Goal: Task Accomplishment & Management: Manage account settings

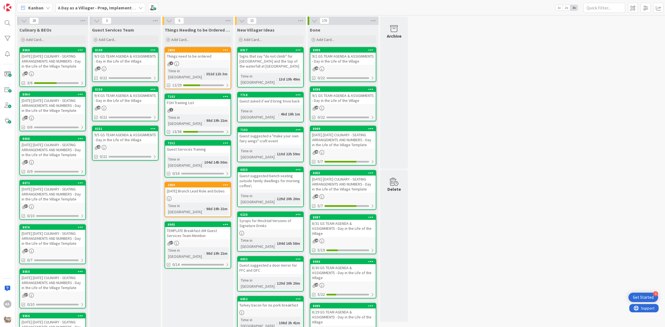
click at [47, 70] on div "[DATE] [DATE] CULINARY - SEATING ARRANGEMENTS AND NUMBERS - Day in the Life of …" at bounding box center [52, 61] width 65 height 17
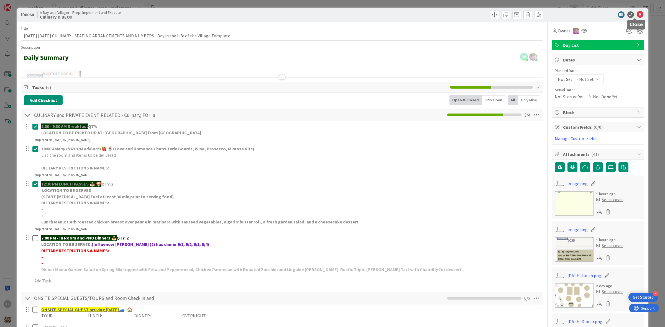
click at [637, 15] on icon at bounding box center [640, 14] width 7 height 7
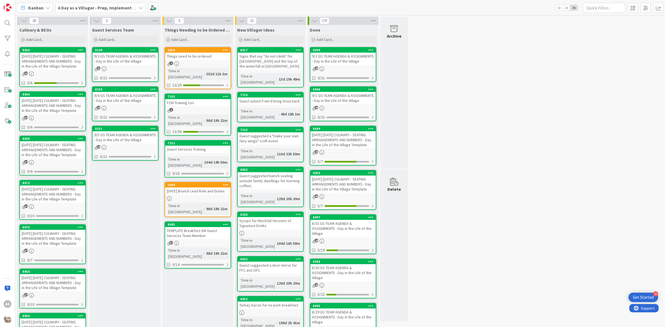
click at [55, 159] on div "[DATE] [DATE] CULINARY - SEATING ARRANGEMENTS AND NUMBERS - Day in the Life of …" at bounding box center [52, 149] width 65 height 17
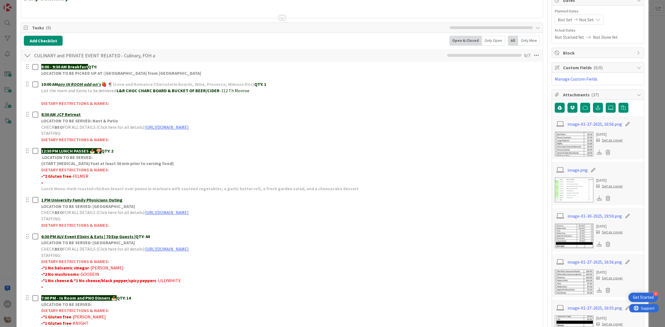
scroll to position [69, 0]
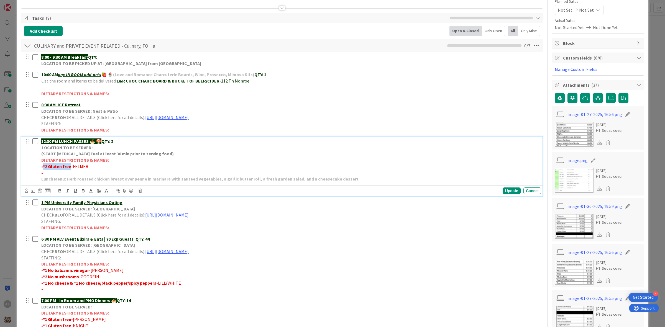
drag, startPoint x: 70, startPoint y: 167, endPoint x: 44, endPoint y: 168, distance: 26.4
click at [44, 168] on p "• *2 Gluten free -FELMER" at bounding box center [290, 167] width 498 height 6
copy strong "*2 Gluten free"
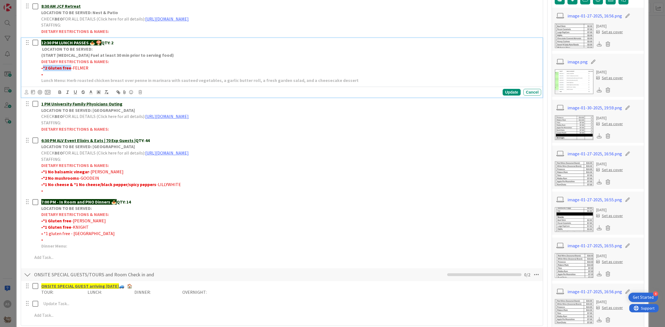
scroll to position [208, 0]
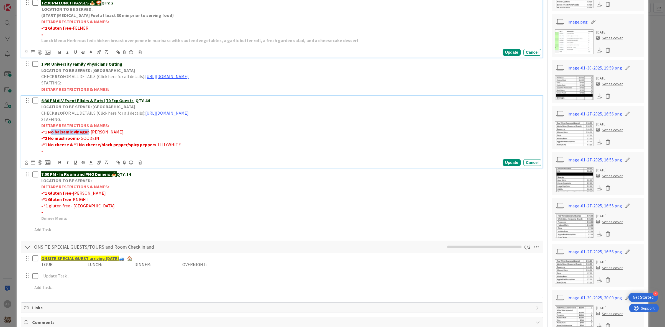
drag, startPoint x: 87, startPoint y: 133, endPoint x: 51, endPoint y: 131, distance: 35.5
click at [51, 131] on strong "*1 No balsamic vinegar" at bounding box center [66, 132] width 46 height 6
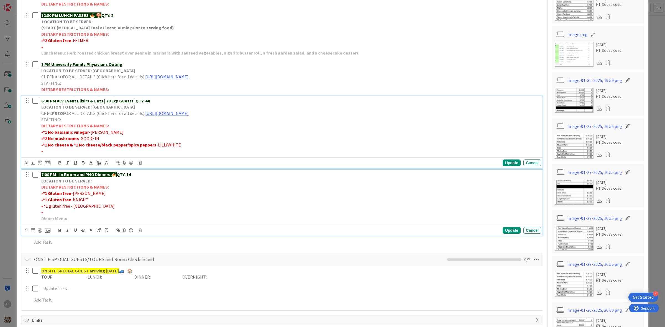
drag, startPoint x: 128, startPoint y: 205, endPoint x: 114, endPoint y: 200, distance: 14.3
click at [126, 200] on div "7:00 PM - In Room and PNO Dinners 🍝 QTY: 14 LOCATION TO BE SERVED: DIETARY REST…" at bounding box center [290, 197] width 502 height 54
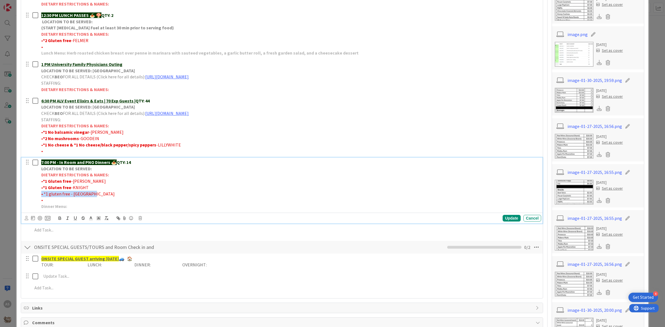
scroll to position [183, 0]
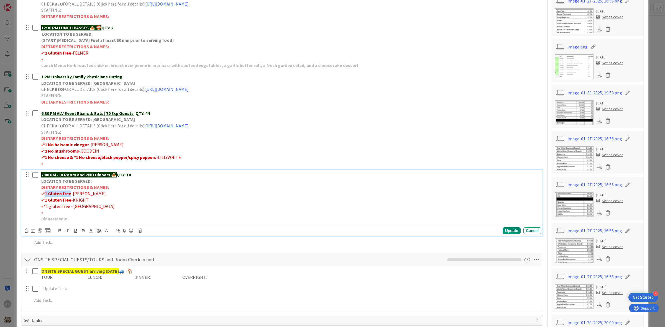
drag, startPoint x: 70, startPoint y: 195, endPoint x: 128, endPoint y: 185, distance: 59.5
click at [46, 195] on p "• *1 Gluten free -MALIN" at bounding box center [290, 194] width 498 height 6
copy strong "1 Gluten free"
drag, startPoint x: 70, startPoint y: 201, endPoint x: 45, endPoint y: 203, distance: 25.0
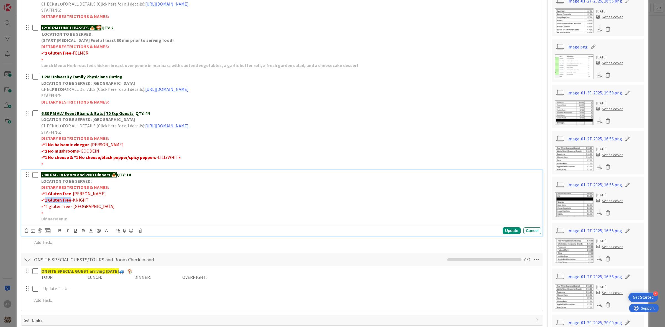
click at [45, 203] on p "• *1 Gluten free -KNIGHT" at bounding box center [290, 200] width 498 height 6
copy strong "1 Gluten free"
drag, startPoint x: 68, startPoint y: 207, endPoint x: 46, endPoint y: 209, distance: 22.2
click at [46, 209] on span "• *1 gluten free - [GEOGRAPHIC_DATA]" at bounding box center [77, 207] width 73 height 6
copy span "1 gluten free"
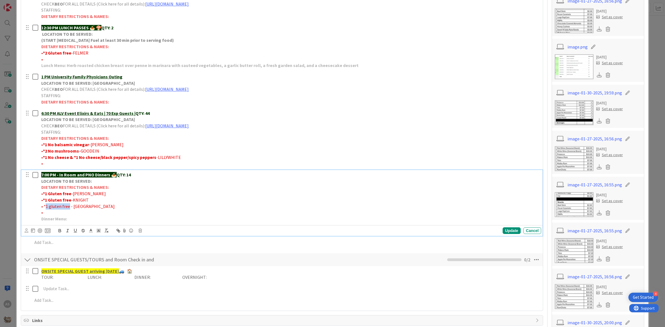
scroll to position [0, 0]
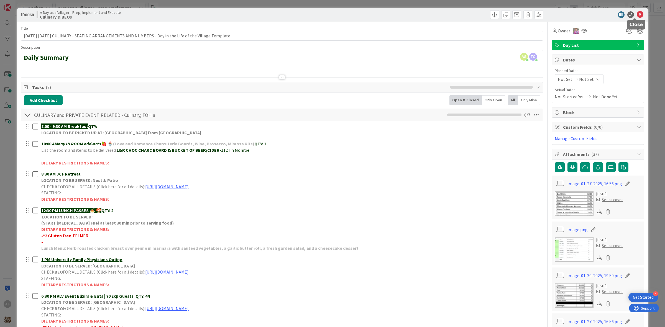
click at [637, 13] on icon at bounding box center [640, 14] width 7 height 7
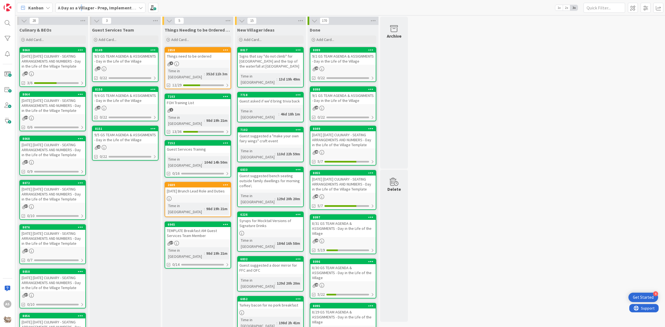
click at [81, 10] on b "A Day as a Villager - Prep, Implement and Execute" at bounding box center [107, 8] width 99 height 6
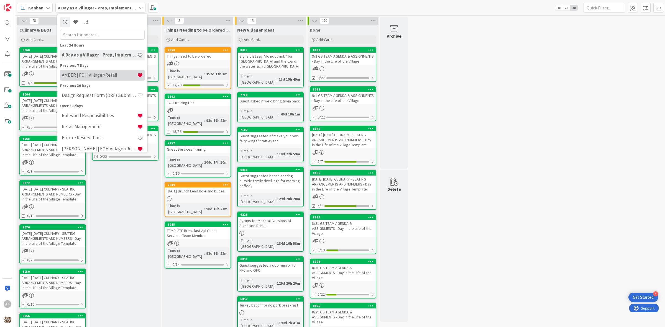
click at [66, 77] on h4 "AMBER | FOH Villager/Retail" at bounding box center [99, 75] width 75 height 6
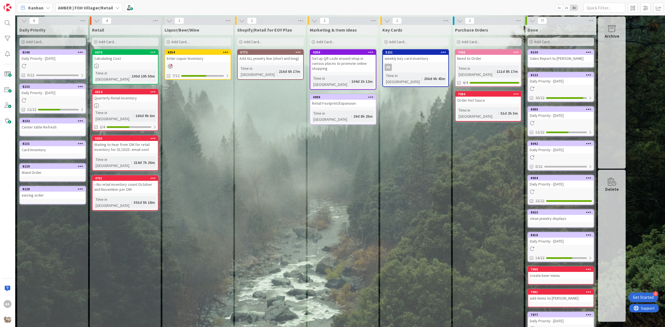
click at [35, 104] on link "8133 Daily Priority - [DATE] 12/22" at bounding box center [52, 99] width 67 height 30
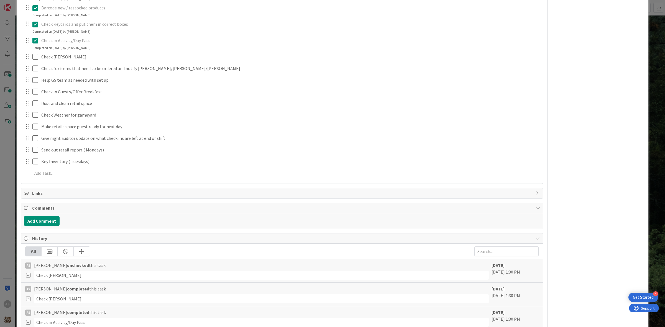
scroll to position [208, 0]
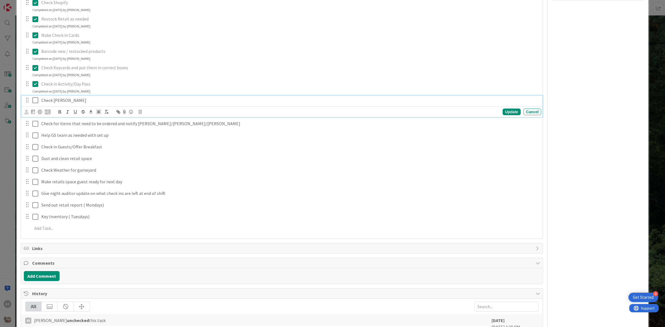
click at [35, 100] on icon at bounding box center [35, 100] width 6 height 7
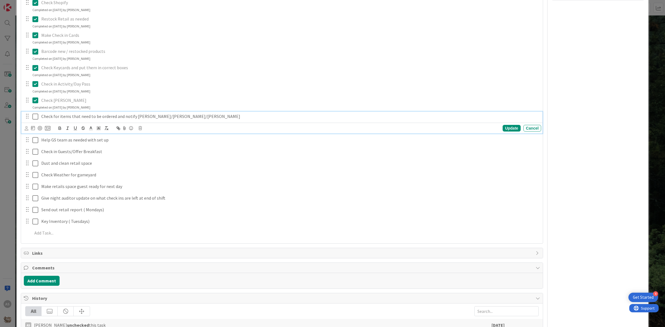
drag, startPoint x: 33, startPoint y: 118, endPoint x: 39, endPoint y: 121, distance: 6.9
click at [34, 118] on icon at bounding box center [35, 116] width 6 height 7
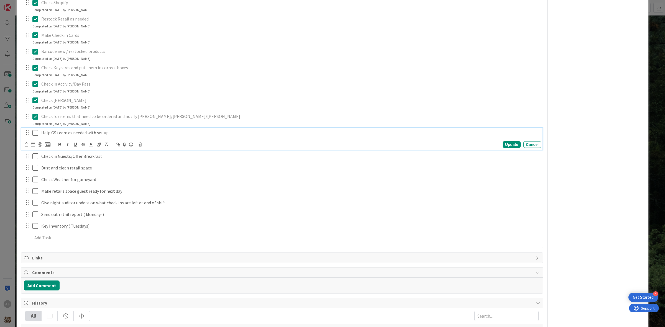
click at [32, 136] on icon at bounding box center [35, 133] width 6 height 7
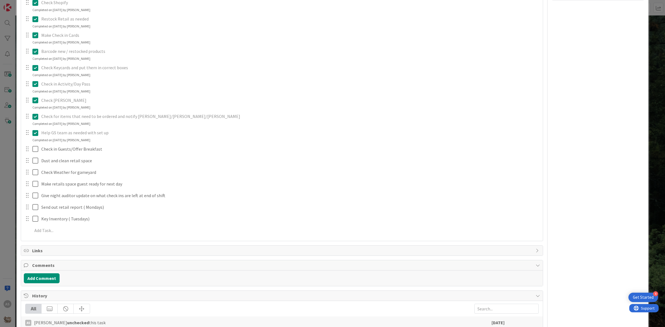
drag, startPoint x: 32, startPoint y: 149, endPoint x: 34, endPoint y: 154, distance: 5.5
click at [32, 150] on div at bounding box center [32, 149] width 16 height 10
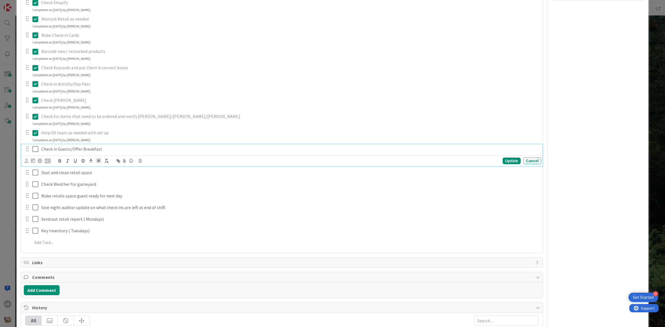
drag, startPoint x: 34, startPoint y: 149, endPoint x: 34, endPoint y: 153, distance: 4.4
click at [34, 149] on icon at bounding box center [35, 149] width 6 height 7
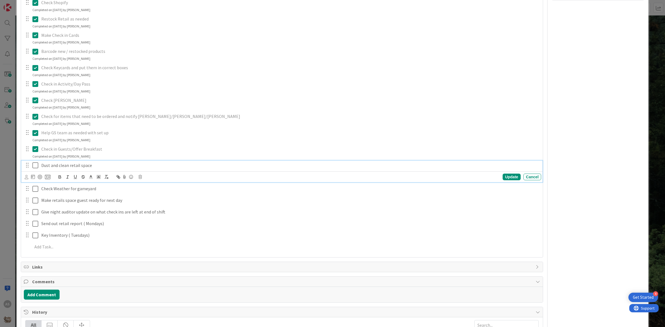
drag, startPoint x: 35, startPoint y: 165, endPoint x: 31, endPoint y: 175, distance: 11.0
click at [35, 165] on icon at bounding box center [35, 165] width 6 height 7
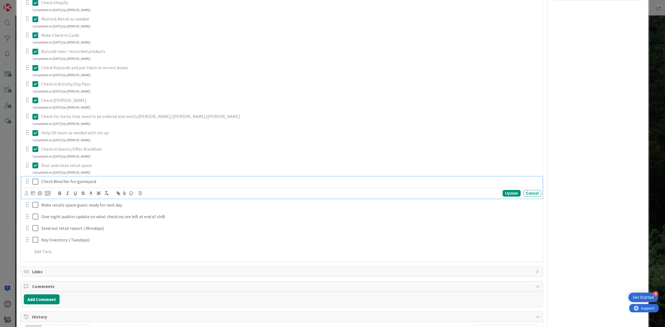
drag, startPoint x: 34, startPoint y: 178, endPoint x: 41, endPoint y: 196, distance: 18.8
click at [34, 179] on button at bounding box center [35, 181] width 7 height 9
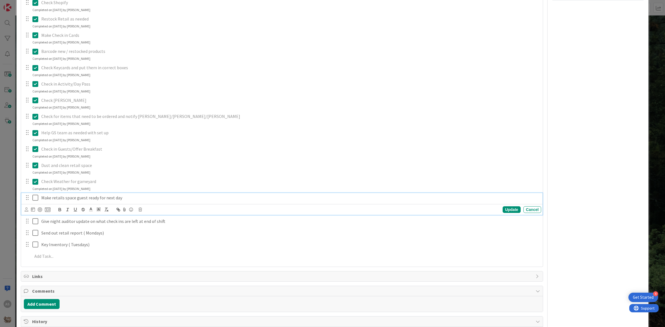
drag, startPoint x: 35, startPoint y: 196, endPoint x: 29, endPoint y: 211, distance: 15.7
click at [35, 199] on icon at bounding box center [35, 198] width 6 height 7
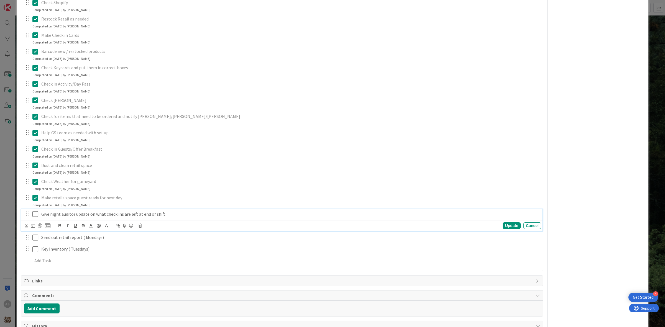
drag, startPoint x: 34, startPoint y: 214, endPoint x: 40, endPoint y: 213, distance: 6.6
click at [36, 214] on icon at bounding box center [35, 214] width 6 height 7
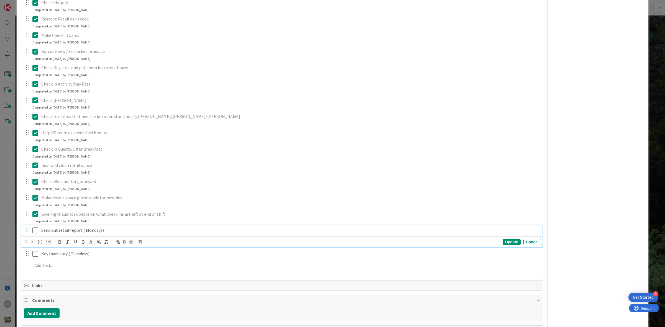
click at [36, 229] on icon at bounding box center [35, 230] width 6 height 7
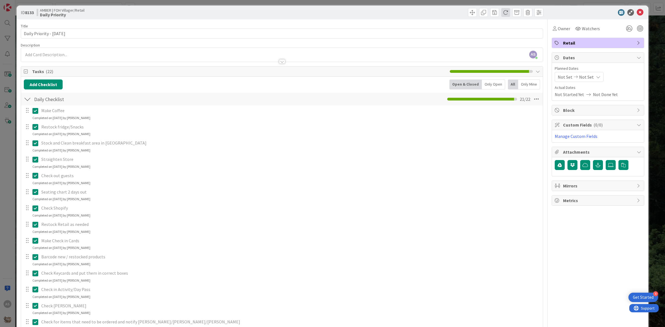
scroll to position [0, 0]
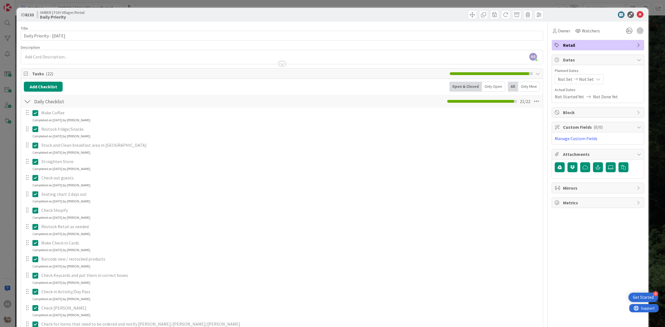
drag, startPoint x: 636, startPoint y: 9, endPoint x: 634, endPoint y: 15, distance: 6.1
click at [636, 10] on div "ID 8133 AMBER | FOH Villager/Retail Daily Priority" at bounding box center [333, 15] width 632 height 14
click at [637, 15] on icon at bounding box center [640, 14] width 7 height 7
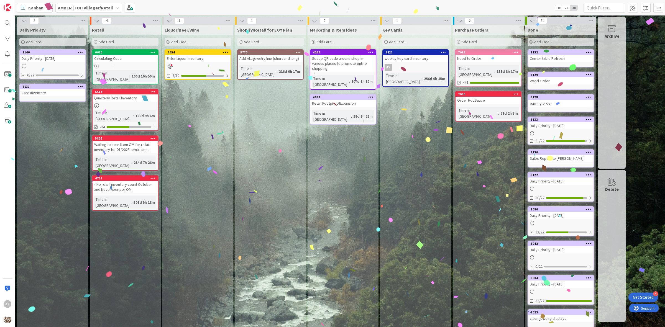
click at [45, 41] on div "Add Card..." at bounding box center [52, 42] width 67 height 8
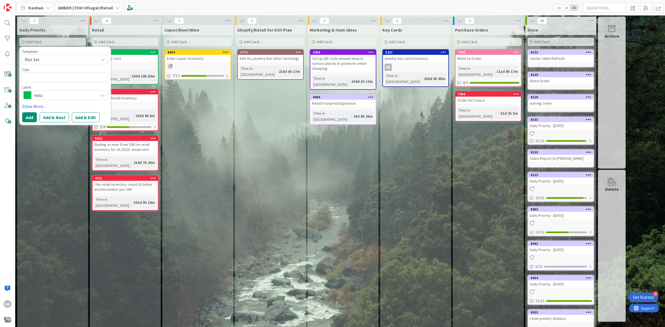
type textarea "x"
type textarea "L"
type textarea "x"
type textarea "Li"
type textarea "x"
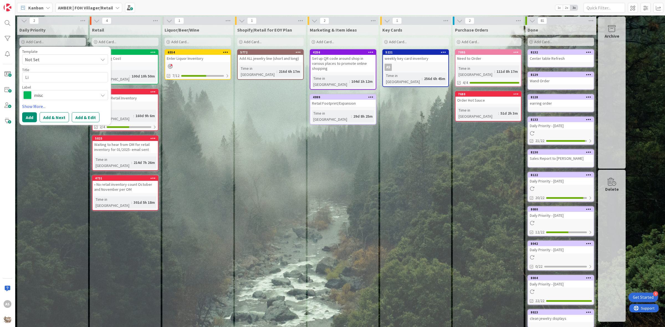
type textarea "Liq"
type textarea "x"
type textarea "Liqu"
type textarea "x"
type textarea "Liquo"
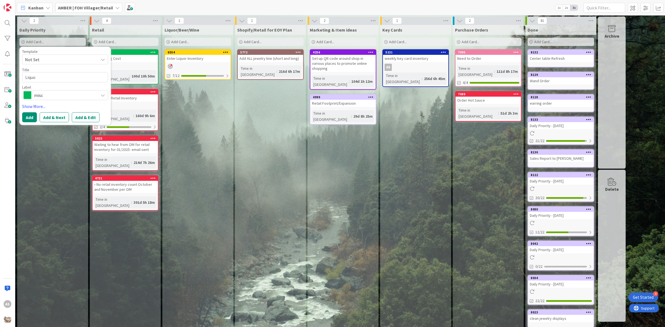
type textarea "x"
type textarea "Liquor"
type textarea "x"
type textarea "Liquor"
type textarea "x"
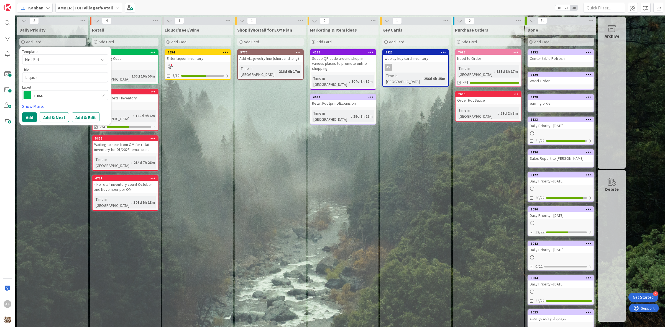
type textarea "Liquor I"
type textarea "x"
type textarea "Liquor In"
type textarea "x"
type textarea "Liquor Inv"
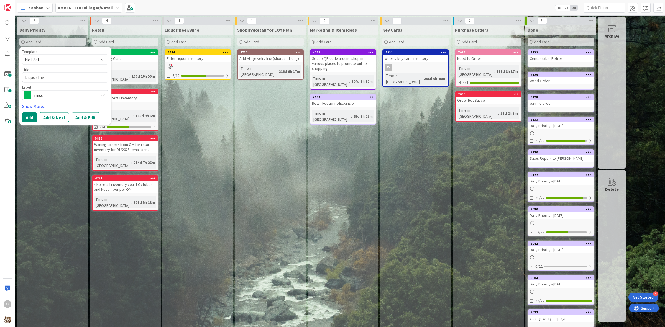
type textarea "x"
type textarea "Liquor Inve"
type textarea "x"
type textarea "Liquor Inven"
type textarea "x"
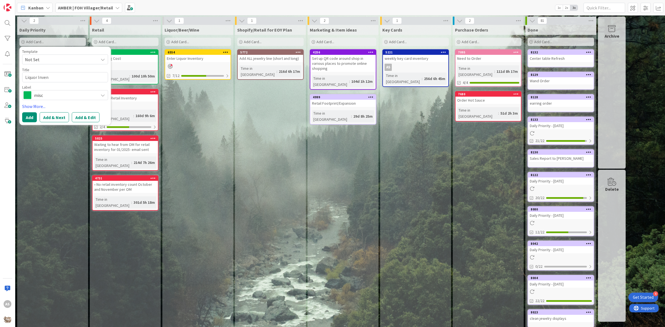
type textarea "Liquor Invent"
type textarea "x"
type textarea "Liquor Inventor"
type textarea "x"
type textarea "Liquor Inventory"
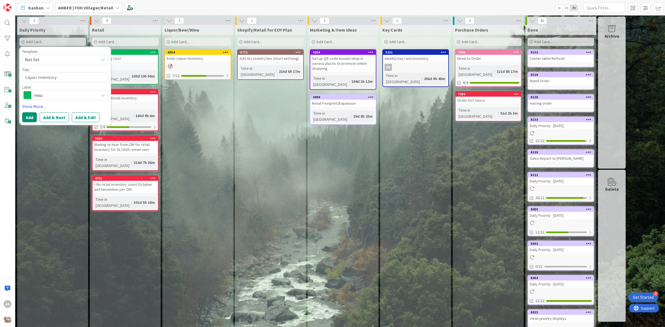
type textarea "x"
type textarea "Liquor Inventoryu"
type textarea "x"
type textarea "Liquor Inventory"
click at [85, 97] on span "misc" at bounding box center [65, 95] width 62 height 8
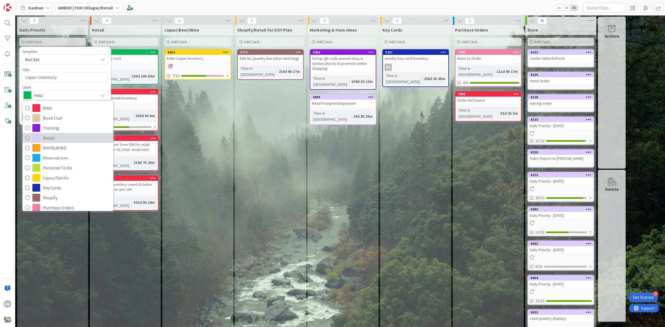
click at [46, 139] on span "Retail" at bounding box center [77, 138] width 68 height 8
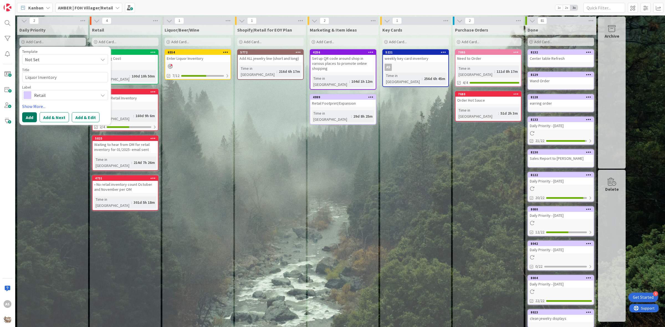
click at [31, 120] on button "Add" at bounding box center [29, 117] width 15 height 10
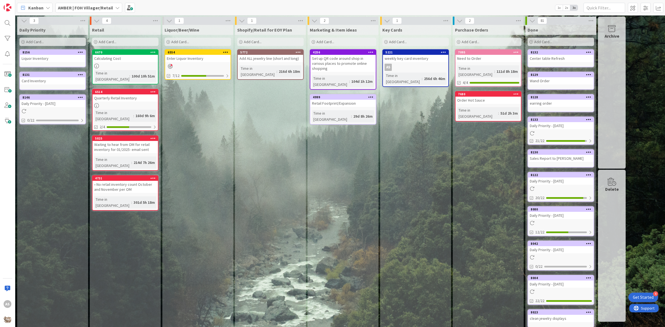
click at [57, 101] on div "Daily Priority - [DATE]" at bounding box center [52, 103] width 65 height 7
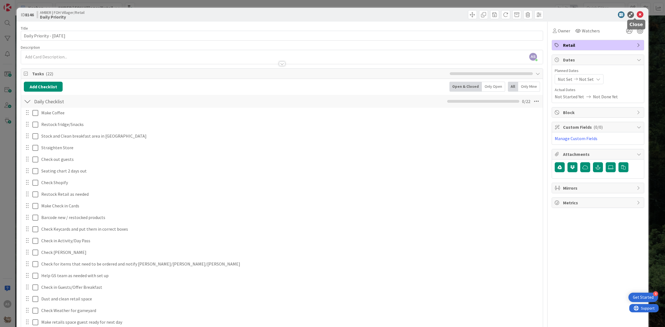
click at [637, 17] on icon at bounding box center [640, 14] width 7 height 7
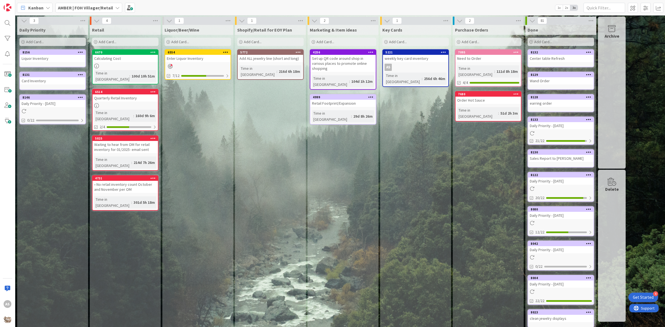
click at [32, 42] on span "Add Card..." at bounding box center [35, 41] width 18 height 5
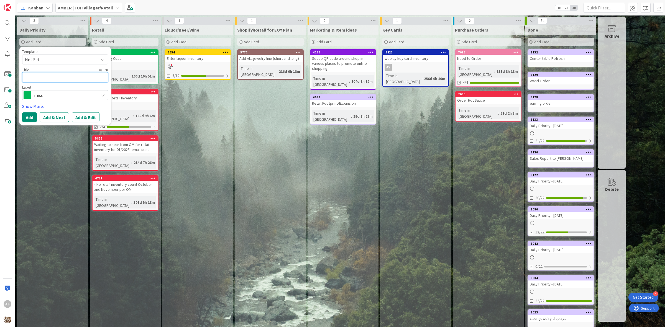
type textarea "x"
type textarea "S"
type textarea "x"
type textarea "SO"
type textarea "x"
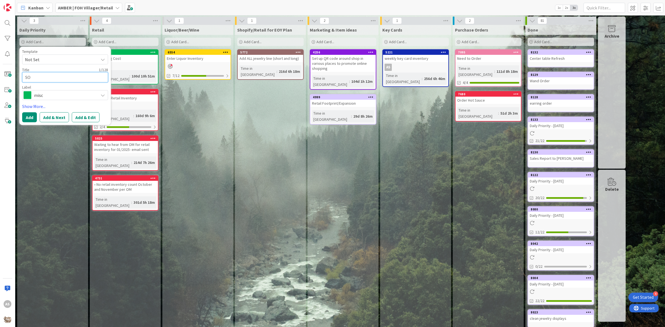
type textarea "SOP"
type textarea "x"
type textarea "SOP"
type textarea "x"
type textarea "SOP -"
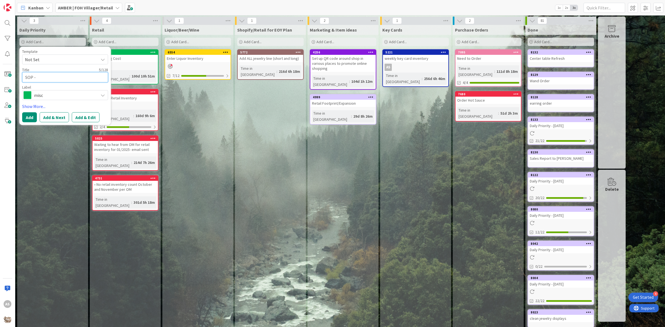
type textarea "x"
type textarea "SOP -"
type textarea "x"
type textarea "SOP - P"
type textarea "x"
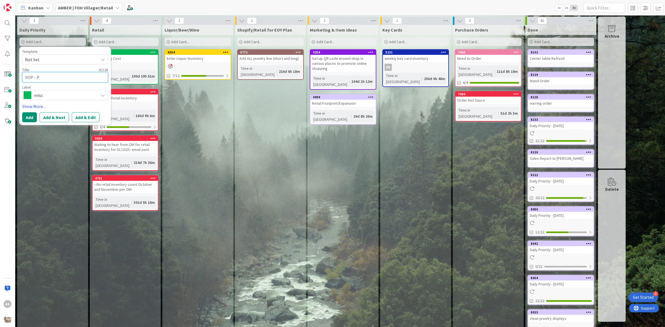
type textarea "SOP - Pu"
type textarea "x"
type textarea "SOP - Pur"
type textarea "x"
type textarea "SOP - Purc"
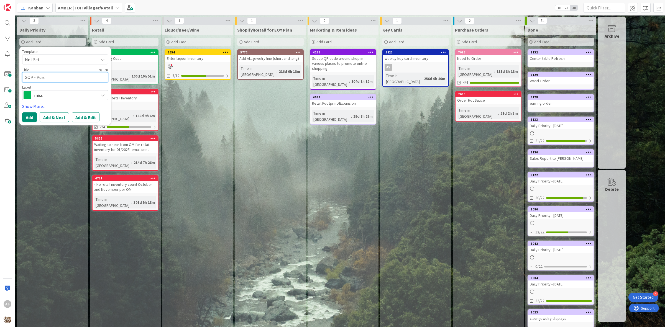
type textarea "x"
type textarea "SOP - Purch"
type textarea "x"
type textarea "SOP - Purcha"
type textarea "x"
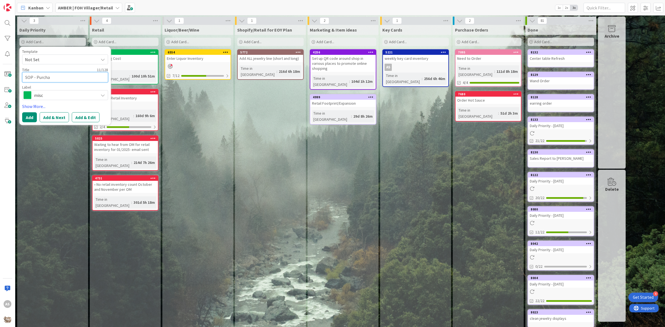
type textarea "SOP - Purchas"
type textarea "x"
type textarea "SOP - Purchase"
type textarea "x"
type textarea "SOP - Purchase"
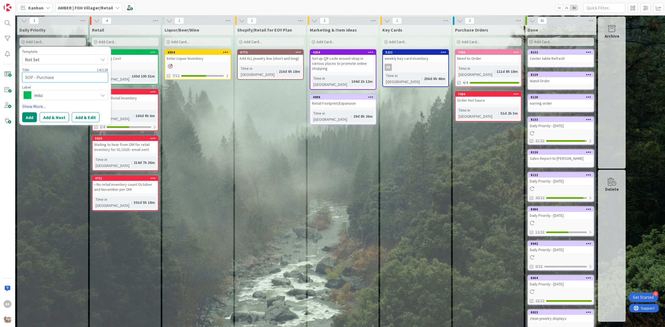
type textarea "x"
type textarea "SOP - Purchase o"
type textarea "x"
type textarea "SOP - Purchase ord"
type textarea "x"
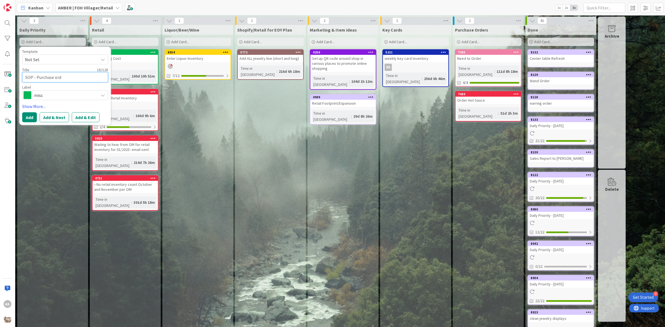
type textarea "SOP - Purchase orde"
type textarea "x"
type textarea "SOP - Purchase order"
type textarea "x"
type textarea "SOP - Purchase orders"
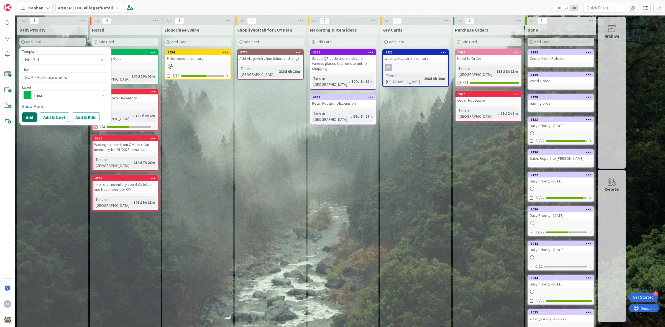
click at [24, 115] on button "Add" at bounding box center [29, 117] width 15 height 10
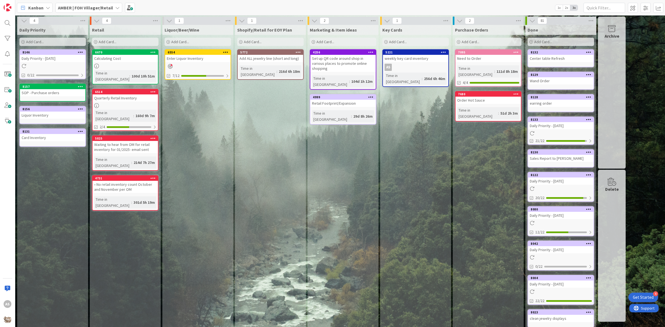
click at [58, 64] on div at bounding box center [52, 66] width 65 height 5
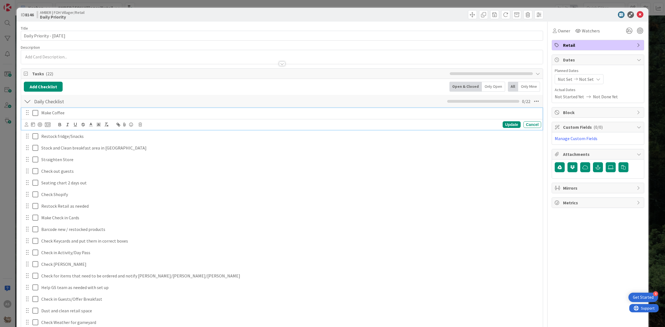
drag, startPoint x: 34, startPoint y: 113, endPoint x: 35, endPoint y: 117, distance: 4.3
click at [34, 113] on icon at bounding box center [35, 113] width 6 height 7
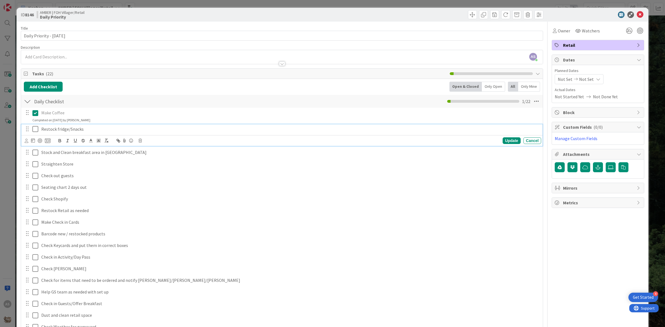
click at [36, 132] on icon at bounding box center [35, 129] width 6 height 7
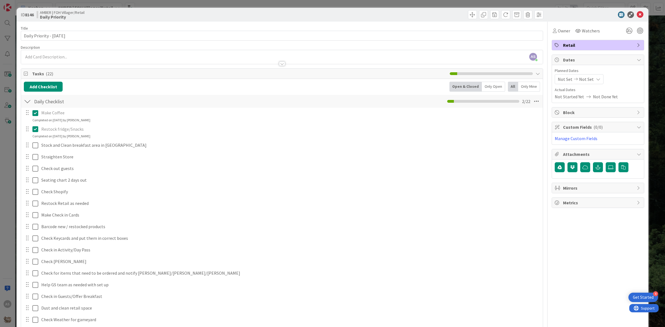
drag, startPoint x: 35, startPoint y: 151, endPoint x: 35, endPoint y: 144, distance: 6.4
click at [35, 149] on div "Make Coffee Update Cancel Completed on [DATE] by [PERSON_NAME] Restock fridge/S…" at bounding box center [282, 247] width 517 height 278
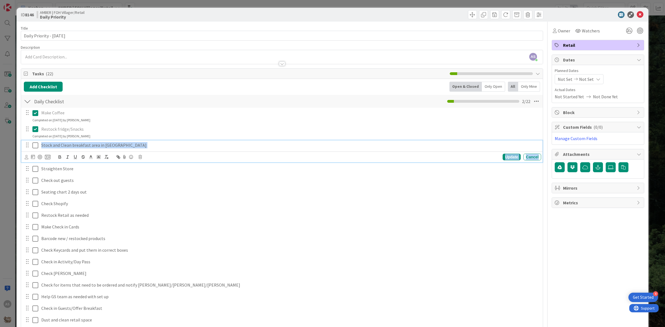
click at [35, 144] on icon at bounding box center [35, 145] width 6 height 7
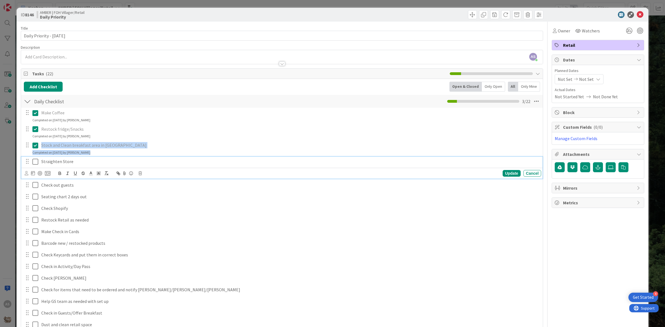
click at [36, 162] on icon at bounding box center [35, 162] width 6 height 7
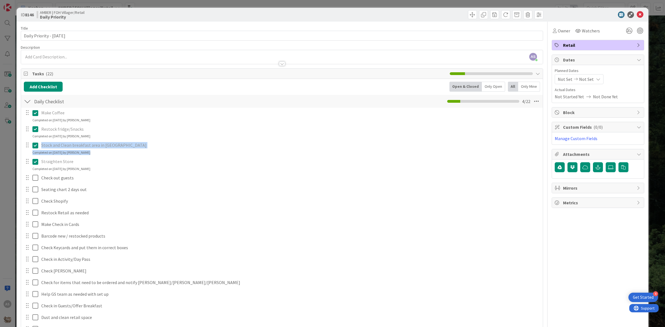
scroll to position [35, 0]
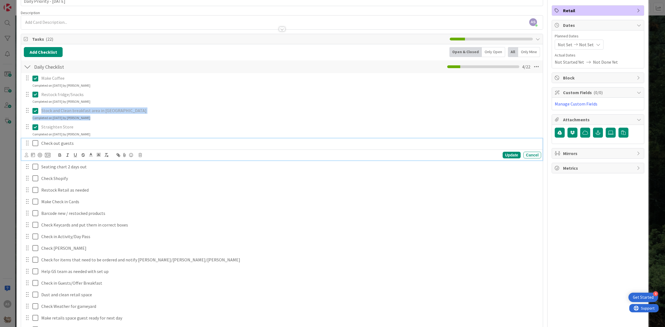
click at [34, 145] on icon at bounding box center [35, 143] width 6 height 7
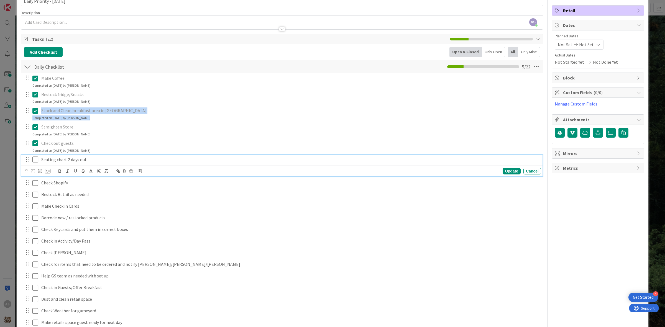
click at [35, 157] on icon at bounding box center [35, 159] width 6 height 7
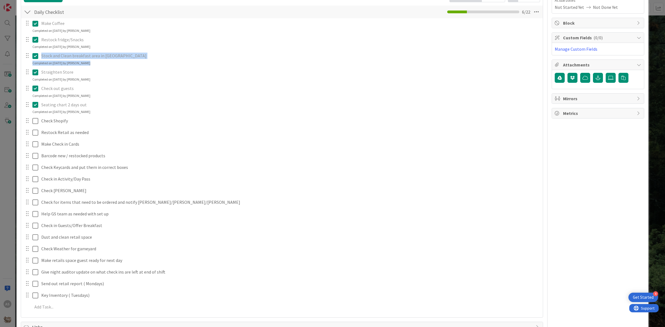
scroll to position [104, 0]
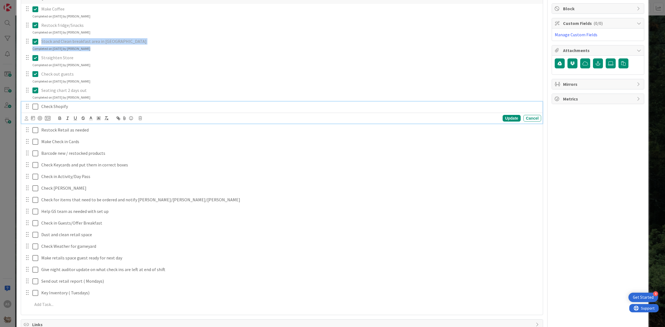
click at [36, 108] on icon at bounding box center [35, 106] width 6 height 7
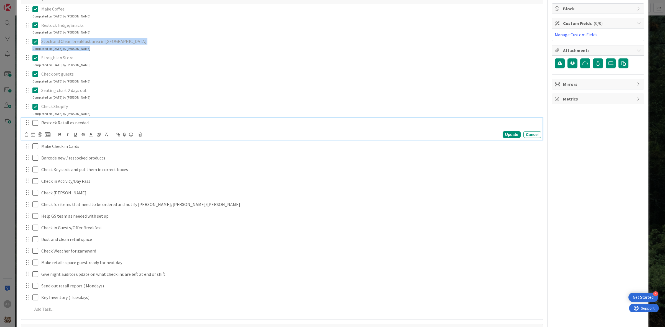
drag, startPoint x: 35, startPoint y: 122, endPoint x: 35, endPoint y: 125, distance: 3.3
click at [35, 122] on icon at bounding box center [35, 123] width 6 height 7
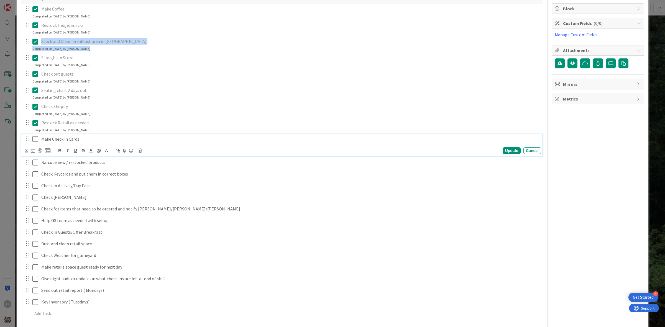
click at [35, 142] on icon at bounding box center [35, 139] width 6 height 7
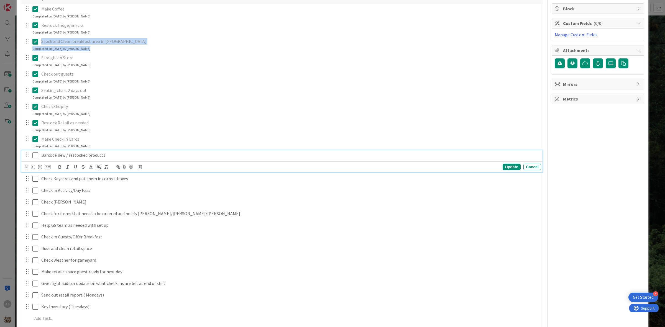
click at [36, 154] on icon at bounding box center [35, 155] width 6 height 7
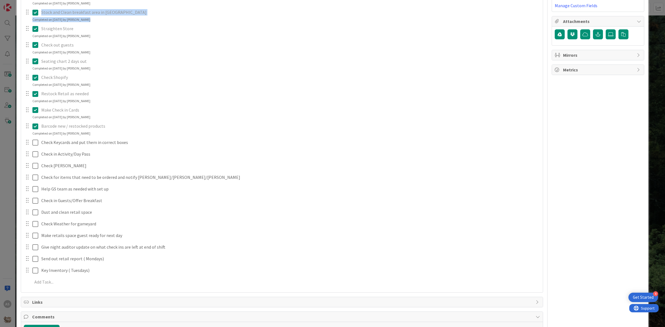
scroll to position [173, 0]
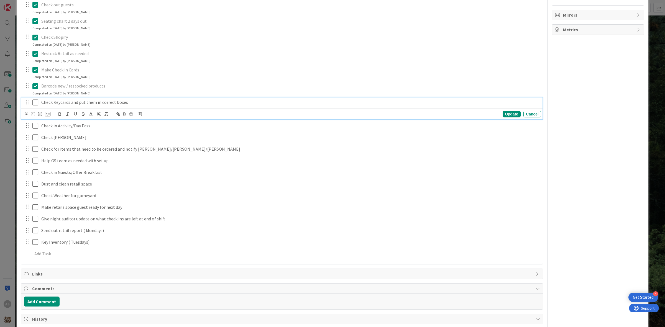
click at [35, 105] on icon at bounding box center [35, 102] width 6 height 7
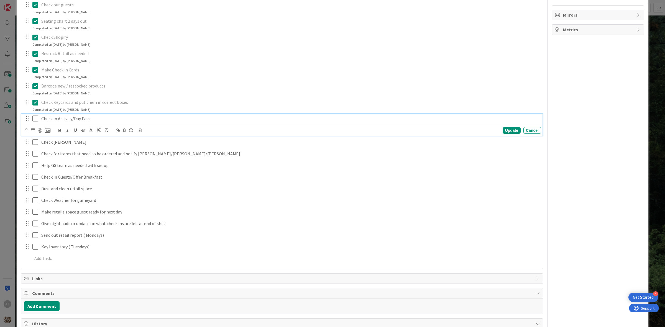
click at [37, 120] on icon at bounding box center [35, 118] width 6 height 7
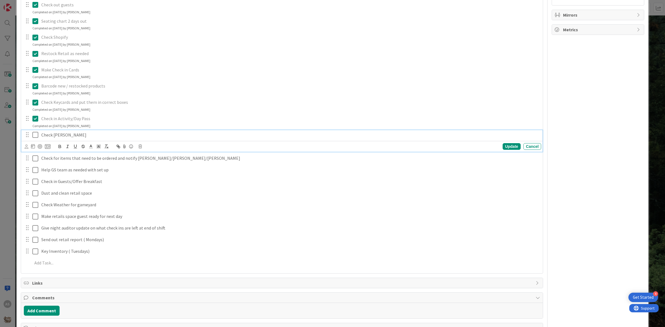
click at [36, 138] on icon at bounding box center [35, 135] width 6 height 7
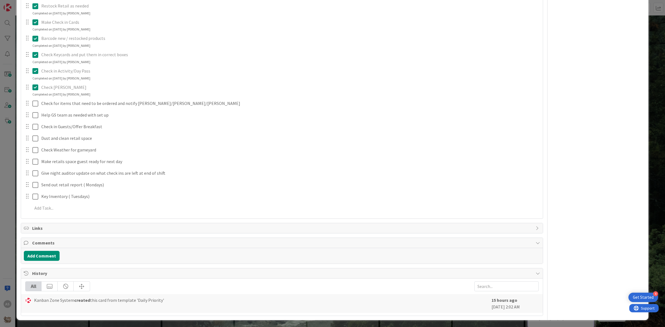
scroll to position [223, 0]
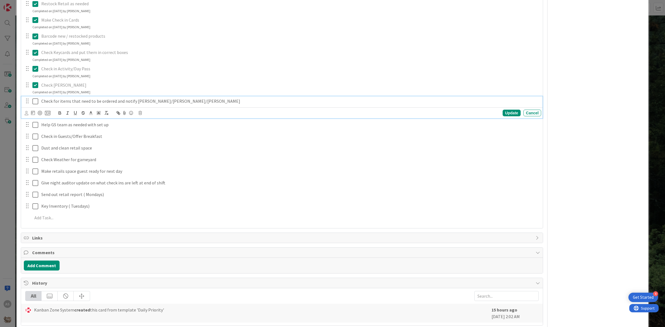
click at [35, 105] on icon at bounding box center [35, 101] width 6 height 7
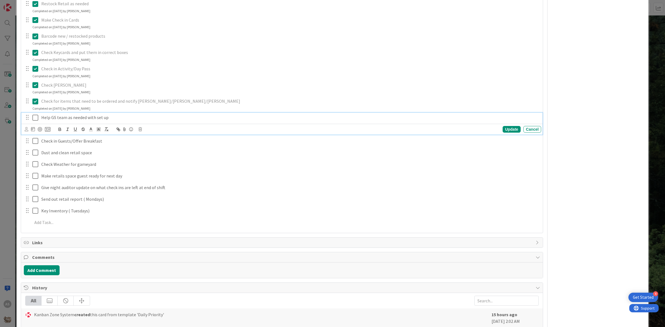
click at [38, 119] on button at bounding box center [35, 117] width 7 height 9
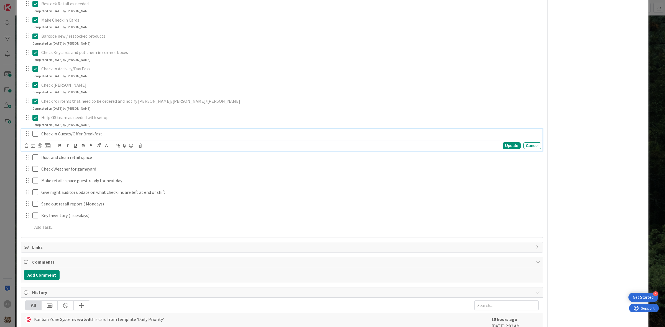
drag, startPoint x: 36, startPoint y: 135, endPoint x: 36, endPoint y: 138, distance: 2.8
click at [36, 136] on icon at bounding box center [35, 134] width 6 height 7
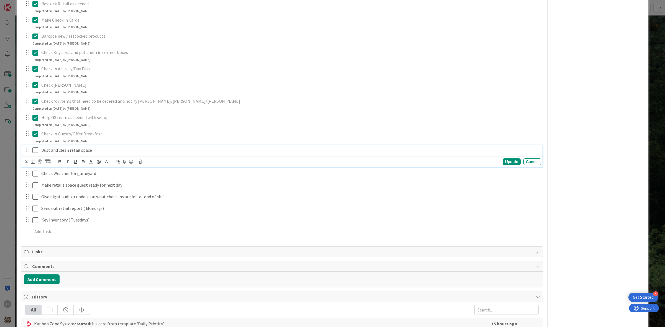
drag, startPoint x: 36, startPoint y: 150, endPoint x: 39, endPoint y: 163, distance: 13.4
click at [36, 151] on icon at bounding box center [35, 150] width 6 height 7
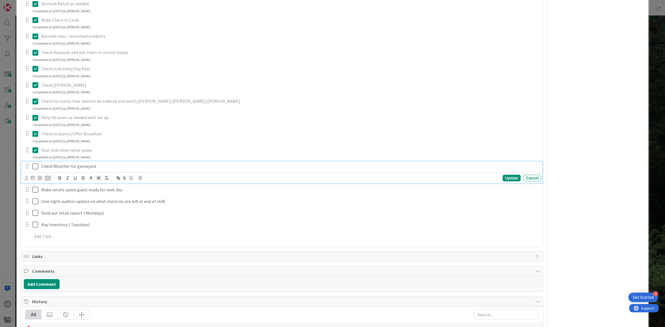
click at [35, 169] on icon at bounding box center [35, 166] width 6 height 7
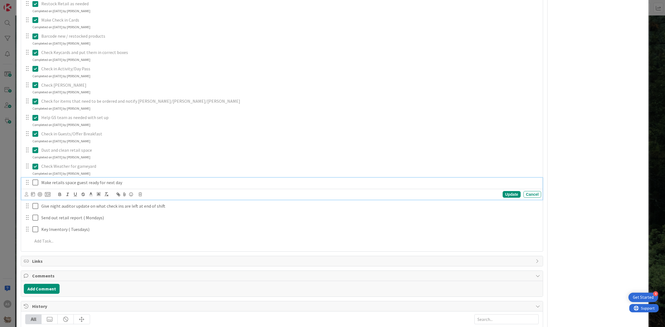
drag, startPoint x: 36, startPoint y: 180, endPoint x: 37, endPoint y: 185, distance: 4.7
click at [36, 181] on icon at bounding box center [35, 182] width 6 height 7
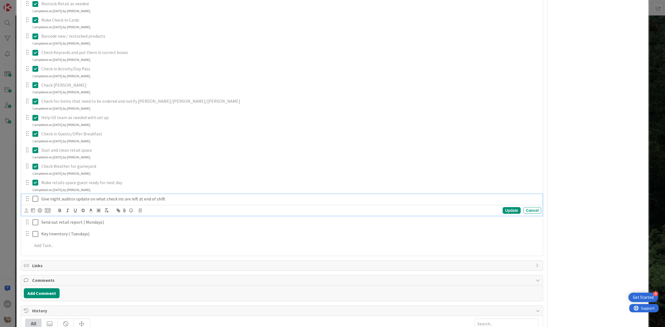
click at [34, 201] on icon at bounding box center [35, 199] width 6 height 7
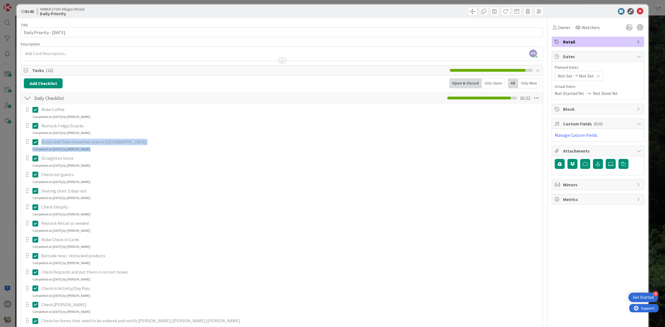
scroll to position [0, 0]
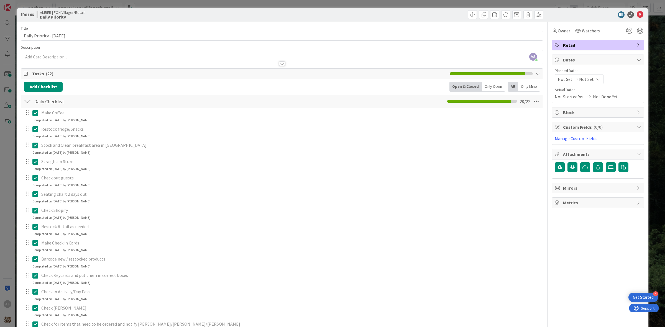
click at [635, 17] on body "4 Get Started AS Kanban AMBER | FOH Villager/Retail 1x 2x 3x 4 Daily Priority A…" at bounding box center [332, 163] width 665 height 327
click at [637, 14] on icon at bounding box center [640, 14] width 7 height 7
